Goal: Task Accomplishment & Management: Use online tool/utility

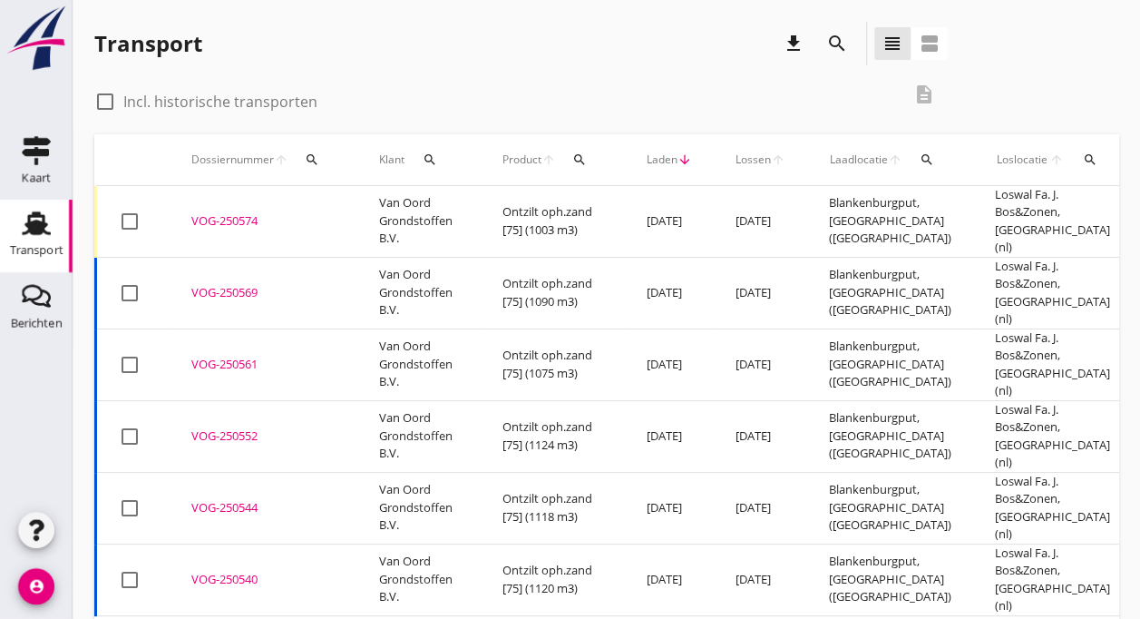
click at [343, 202] on td "VOG-250574 upload_file Drop hier uw bestand om het aan het dossier toe te voegen" at bounding box center [264, 222] width 188 height 72
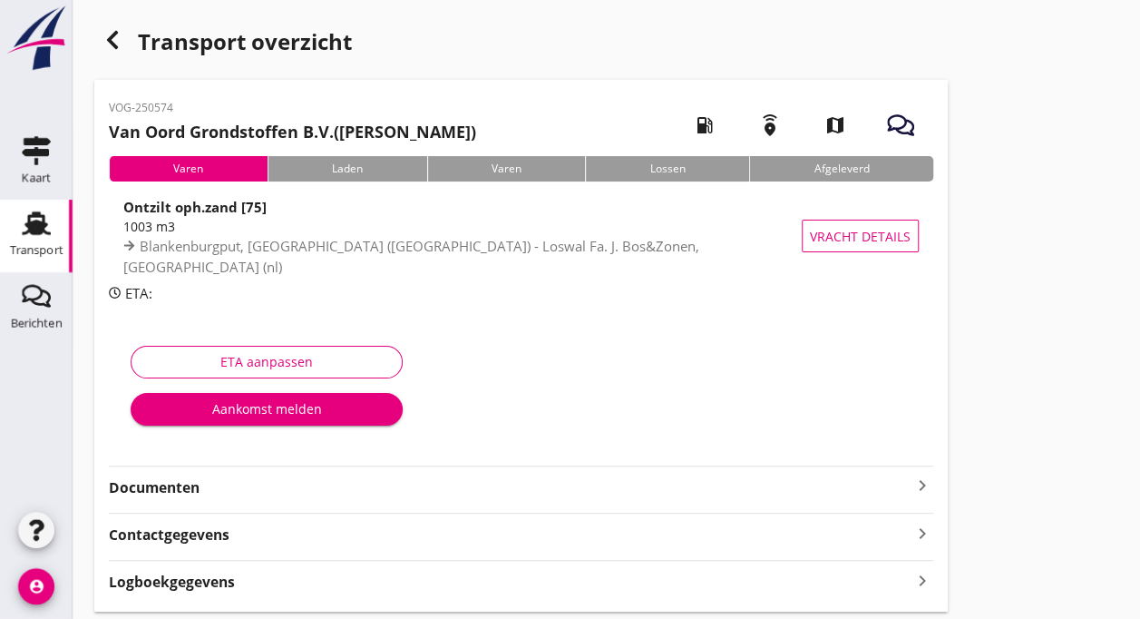
click at [289, 410] on div "Aankomst melden" at bounding box center [266, 408] width 243 height 19
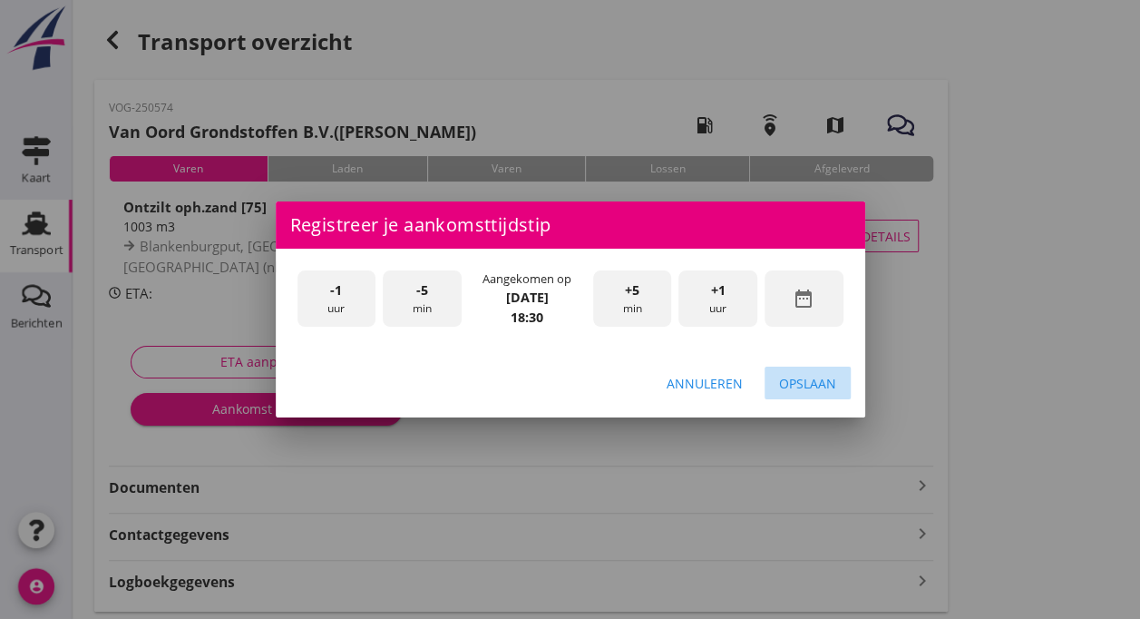
click at [831, 384] on div "Opslaan" at bounding box center [807, 383] width 57 height 19
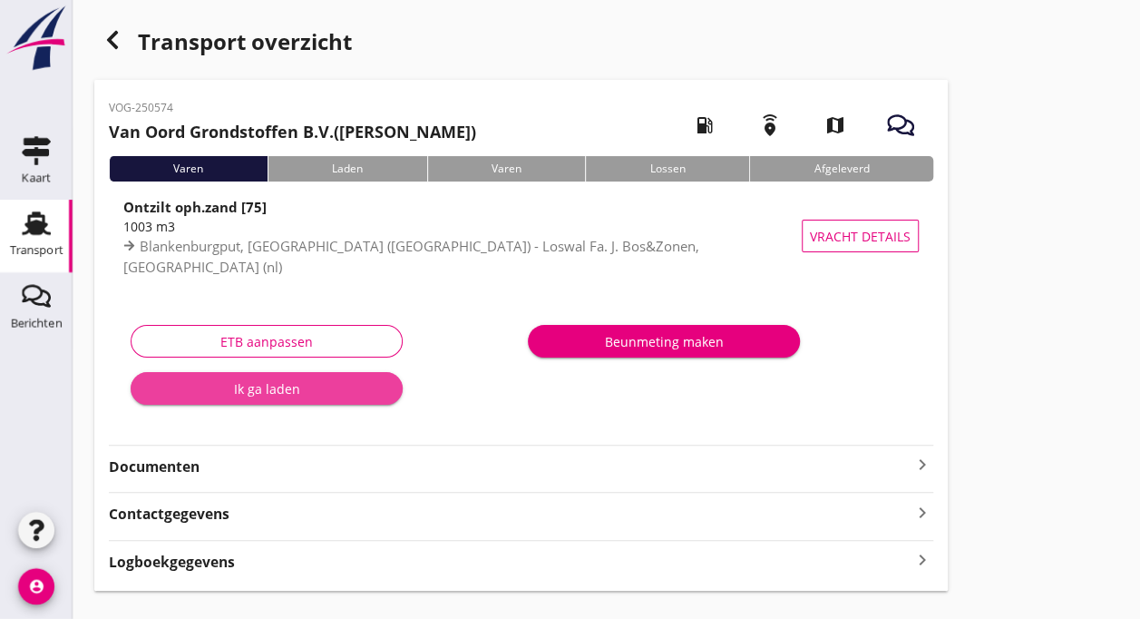
click at [295, 386] on div "Ik ga laden" at bounding box center [266, 388] width 243 height 19
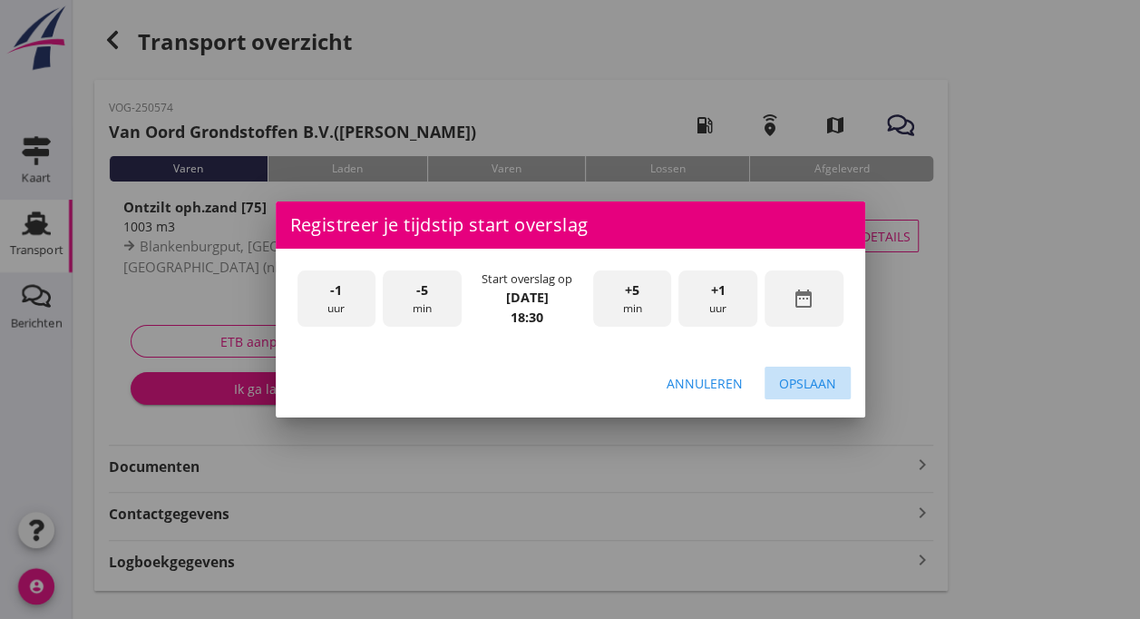
click at [802, 396] on button "Opslaan" at bounding box center [808, 382] width 86 height 33
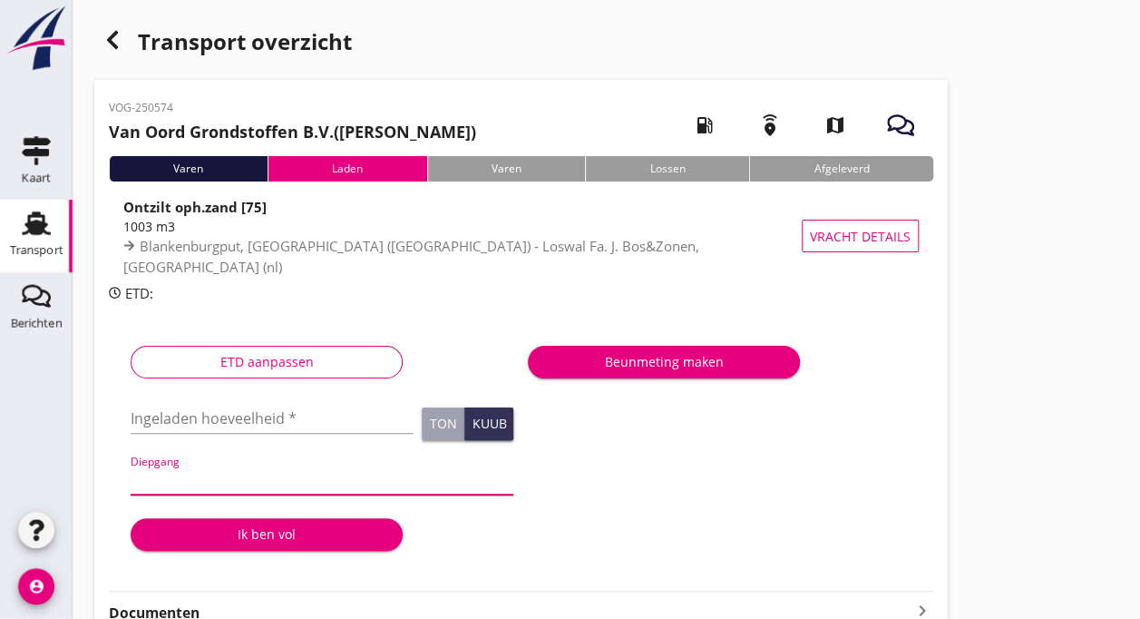
click at [193, 477] on input "Diepgang" at bounding box center [322, 479] width 383 height 29
type input "360"
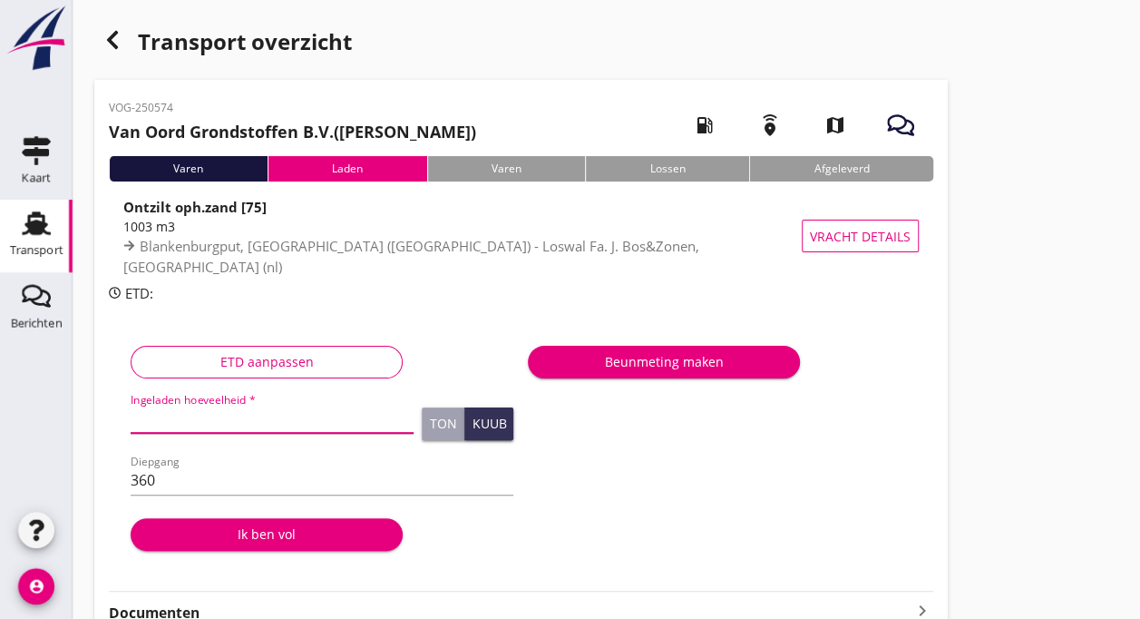
click at [202, 417] on input "Ingeladen hoeveelheid *" at bounding box center [272, 418] width 283 height 29
type input "1003"
click at [740, 537] on div "Beunmeting maken" at bounding box center [719, 452] width 397 height 239
